Goal: Task Accomplishment & Management: Use online tool/utility

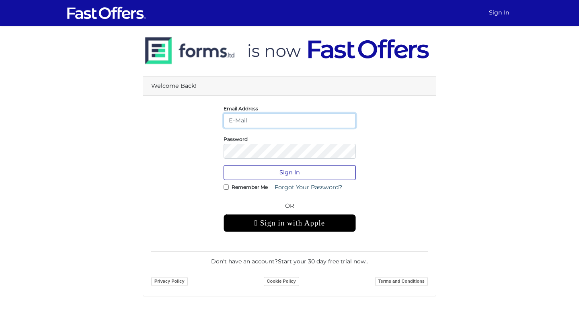
type input "daniellep@property.ca"
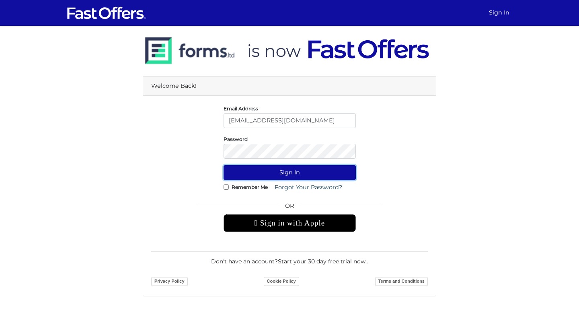
click at [305, 178] on button "Sign In" at bounding box center [290, 172] width 132 height 15
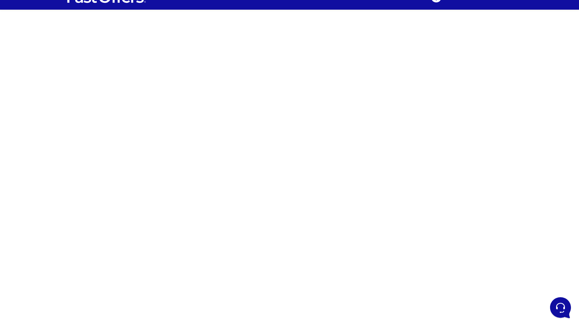
scroll to position [16, 0]
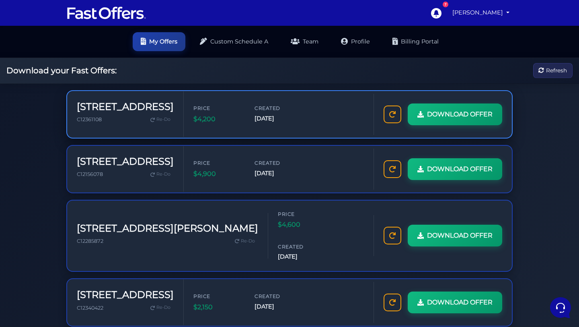
click at [291, 117] on span "[DATE]" at bounding box center [279, 118] width 48 height 9
click at [394, 114] on icon at bounding box center [393, 113] width 6 height 6
click at [458, 95] on div "DOWNLOAD OFFER" at bounding box center [443, 114] width 138 height 41
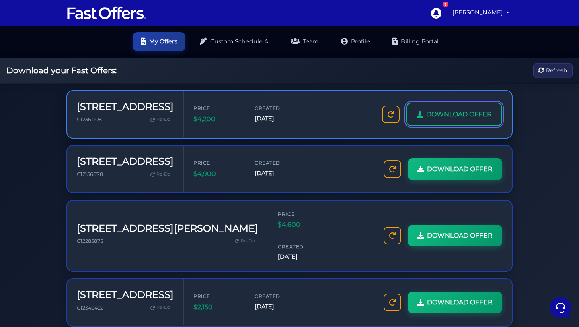
click at [458, 116] on span "DOWNLOAD OFFER" at bounding box center [460, 114] width 66 height 10
